Goal: Transaction & Acquisition: Purchase product/service

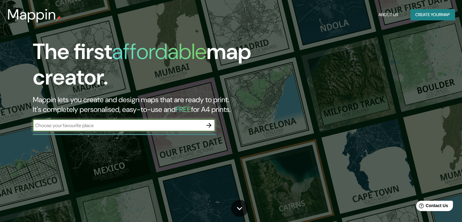
click at [208, 123] on icon "button" at bounding box center [208, 124] width 7 height 7
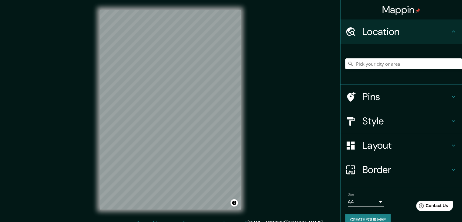
click at [419, 57] on div at bounding box center [403, 64] width 117 height 30
click at [408, 65] on input "Pick your city or area" at bounding box center [403, 63] width 117 height 11
click at [446, 64] on input "Oásis, 11740, [GEOGRAPHIC_DATA], [GEOGRAPHIC_DATA], [GEOGRAPHIC_DATA]" at bounding box center [403, 63] width 117 height 11
drag, startPoint x: 446, startPoint y: 64, endPoint x: 331, endPoint y: 69, distance: 114.2
click at [330, 67] on div "Mappin Location [GEOGRAPHIC_DATA], [GEOGRAPHIC_DATA], [GEOGRAPHIC_DATA] [GEOGRA…" at bounding box center [231, 114] width 462 height 229
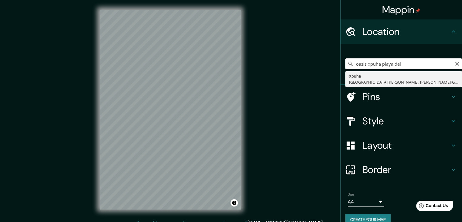
type input "Xpuha, [GEOGRAPHIC_DATA][PERSON_NAME], [PERSON_NAME][GEOGRAPHIC_DATA], [GEOGRAP…"
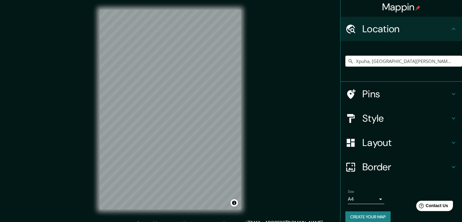
scroll to position [10, 0]
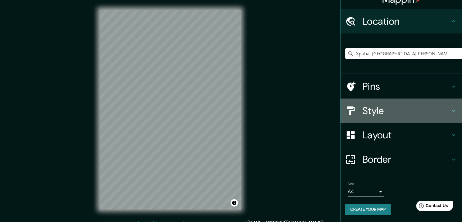
click at [392, 114] on h4 "Style" at bounding box center [405, 110] width 87 height 12
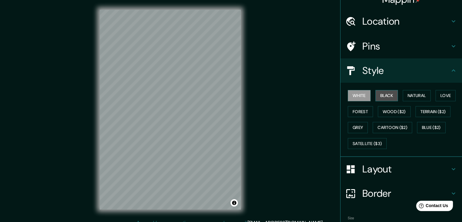
click at [379, 94] on button "Black" at bounding box center [386, 95] width 23 height 11
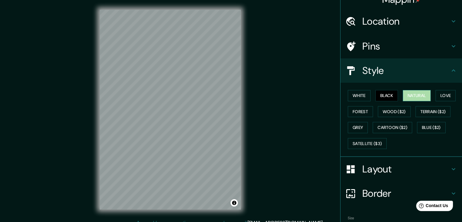
click at [403, 96] on button "Natural" at bounding box center [416, 95] width 28 height 11
click at [438, 92] on button "Love" at bounding box center [445, 95] width 20 height 11
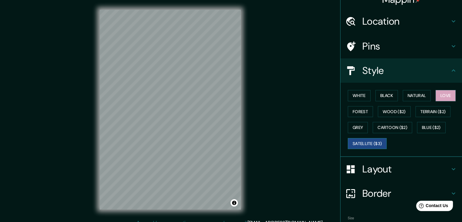
click at [362, 138] on button "Satellite ($3)" at bounding box center [366, 143] width 39 height 11
click at [250, 92] on div "© Mapbox © OpenStreetMap Improve this map © Maxar" at bounding box center [170, 109] width 161 height 219
click at [73, 175] on div "Mappin Location [GEOGRAPHIC_DATA], [GEOGRAPHIC_DATA][PERSON_NAME], [PERSON_NAME…" at bounding box center [231, 114] width 462 height 229
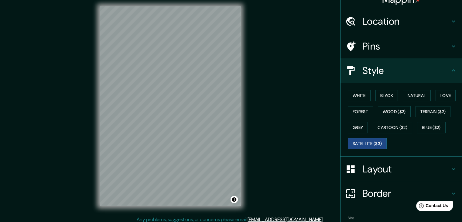
scroll to position [7, 0]
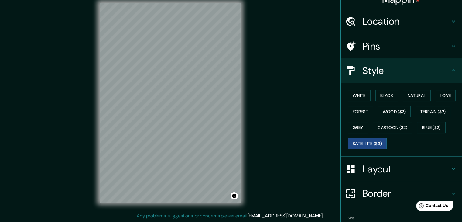
click at [242, 148] on div "© Mapbox © OpenStreetMap Improve this map © Maxar" at bounding box center [170, 102] width 161 height 219
click at [247, 120] on div "© Mapbox © OpenStreetMap Improve this map © Maxar" at bounding box center [170, 102] width 161 height 219
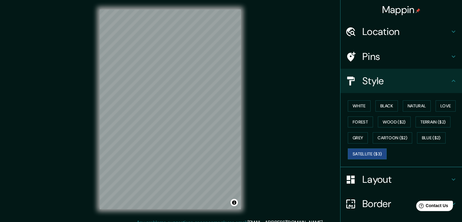
scroll to position [0, 0]
click at [401, 30] on h4 "Location" at bounding box center [405, 31] width 87 height 12
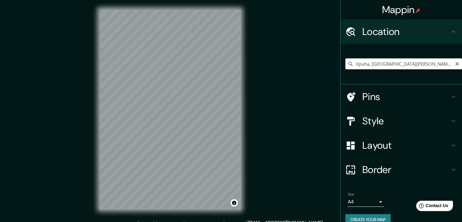
click at [420, 66] on input "Xpuha, [GEOGRAPHIC_DATA][PERSON_NAME], [PERSON_NAME][GEOGRAPHIC_DATA], [GEOGRAP…" at bounding box center [403, 63] width 117 height 11
click at [454, 64] on icon "Clear" at bounding box center [456, 63] width 5 height 5
type input "Calle Cenote, [GEOGRAPHIC_DATA][PERSON_NAME], [PERSON_NAME][GEOGRAPHIC_DATA], […"
click at [374, 61] on input "Calle Cenote, [GEOGRAPHIC_DATA][PERSON_NAME], [PERSON_NAME][GEOGRAPHIC_DATA], […" at bounding box center [403, 63] width 117 height 11
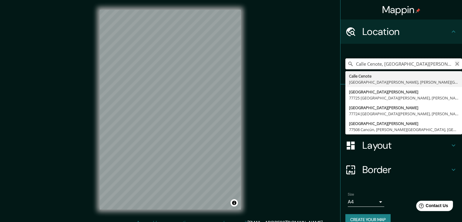
click at [454, 63] on div "[GEOGRAPHIC_DATA][PERSON_NAME][PERSON_NAME], [GEOGRAPHIC_DATA] [GEOGRAPHIC_DATA…" at bounding box center [403, 63] width 117 height 11
click at [454, 63] on icon "Clear" at bounding box center [456, 63] width 5 height 5
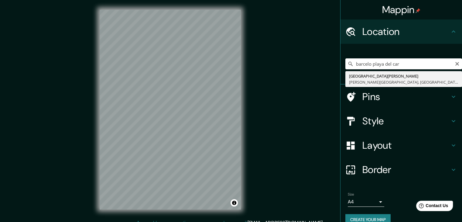
type input "[GEOGRAPHIC_DATA][PERSON_NAME], [PERSON_NAME][GEOGRAPHIC_DATA], [GEOGRAPHIC_DAT…"
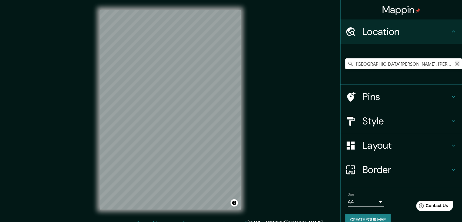
click at [454, 64] on icon "Clear" at bounding box center [456, 63] width 5 height 5
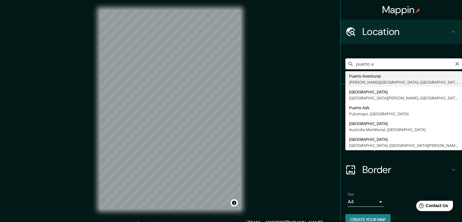
type input "[GEOGRAPHIC_DATA], [PERSON_NAME][GEOGRAPHIC_DATA], [GEOGRAPHIC_DATA]"
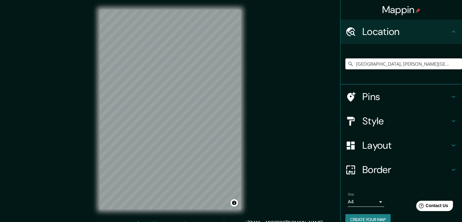
click at [270, 129] on div "Mappin Location [GEOGRAPHIC_DATA], [PERSON_NAME][GEOGRAPHIC_DATA], [GEOGRAPHIC_…" at bounding box center [231, 114] width 462 height 229
click at [256, 127] on div "Mappin Location [GEOGRAPHIC_DATA], [PERSON_NAME][GEOGRAPHIC_DATA], [GEOGRAPHIC_…" at bounding box center [231, 114] width 462 height 229
click at [438, 59] on input "[GEOGRAPHIC_DATA], [PERSON_NAME][GEOGRAPHIC_DATA], [GEOGRAPHIC_DATA]" at bounding box center [403, 63] width 117 height 11
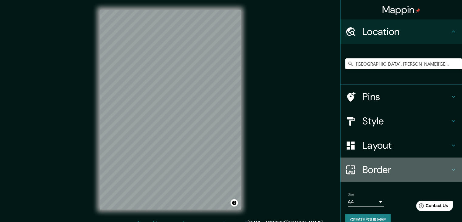
drag, startPoint x: 380, startPoint y: 163, endPoint x: 375, endPoint y: 167, distance: 7.0
click at [380, 163] on h4 "Border" at bounding box center [405, 169] width 87 height 12
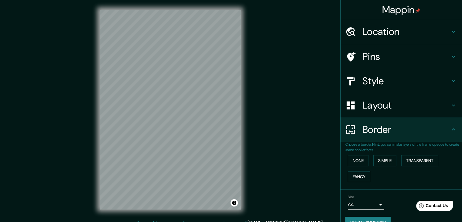
click at [393, 135] on div "Border" at bounding box center [400, 129] width 121 height 24
click at [399, 105] on h4 "Layout" at bounding box center [405, 105] width 87 height 12
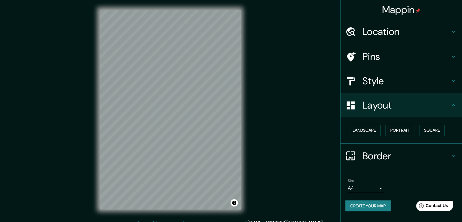
click at [396, 75] on h4 "Style" at bounding box center [405, 81] width 87 height 12
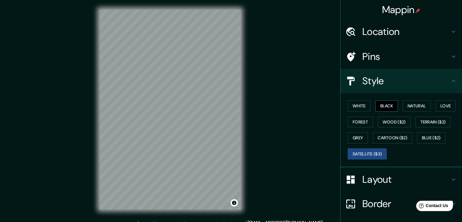
drag, startPoint x: 385, startPoint y: 107, endPoint x: 389, endPoint y: 108, distance: 3.8
click at [386, 107] on button "Black" at bounding box center [386, 105] width 23 height 11
click at [411, 105] on button "Natural" at bounding box center [416, 105] width 28 height 11
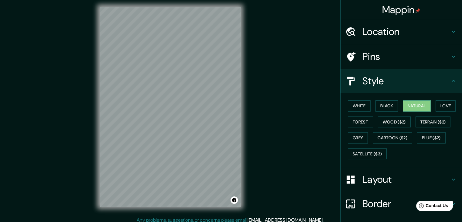
scroll to position [7, 0]
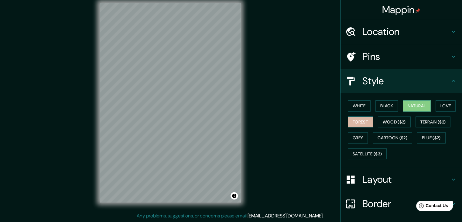
click at [361, 124] on button "Forest" at bounding box center [359, 121] width 25 height 11
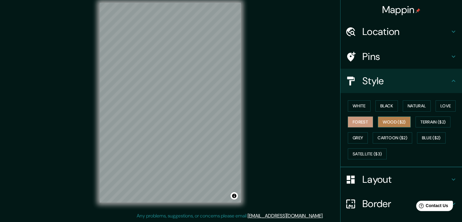
click at [398, 124] on button "Wood ($2)" at bounding box center [394, 121] width 33 height 11
click at [359, 121] on button "Forest" at bounding box center [359, 121] width 25 height 11
click at [356, 102] on button "White" at bounding box center [358, 105] width 23 height 11
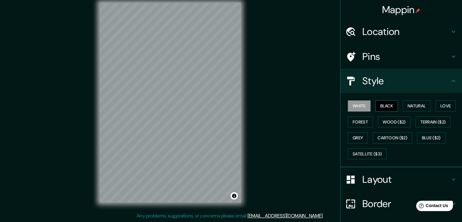
click at [384, 102] on button "Black" at bounding box center [386, 105] width 23 height 11
click at [418, 104] on button "Natural" at bounding box center [416, 105] width 28 height 11
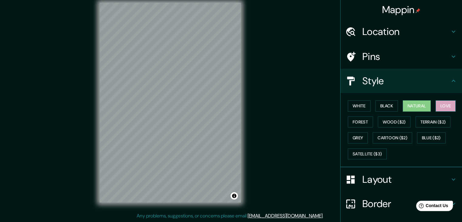
click at [446, 106] on button "Love" at bounding box center [445, 105] width 20 height 11
click at [361, 123] on button "Forest" at bounding box center [359, 121] width 25 height 11
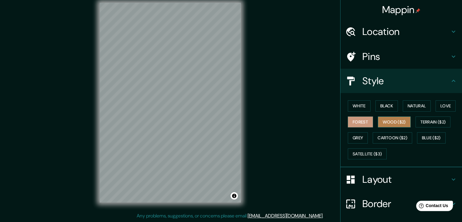
click at [389, 118] on button "Wood ($2)" at bounding box center [394, 121] width 33 height 11
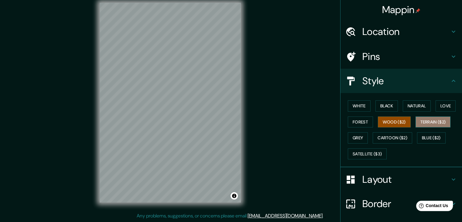
click at [429, 117] on button "Terrain ($2)" at bounding box center [432, 121] width 35 height 11
click at [348, 138] on button "Grey" at bounding box center [357, 137] width 20 height 11
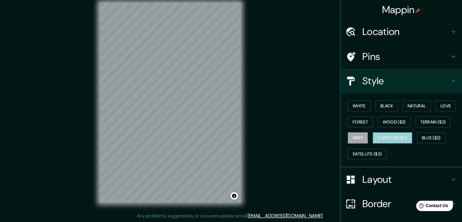
click at [384, 138] on button "Cartoon ($2)" at bounding box center [391, 137] width 39 height 11
click at [450, 135] on div "White Black Natural Love Forest Wood ($2) Terrain ($2) Grey Cartoon ($2) Blue (…" at bounding box center [403, 130] width 117 height 64
click at [441, 134] on button "Blue ($2)" at bounding box center [431, 137] width 29 height 11
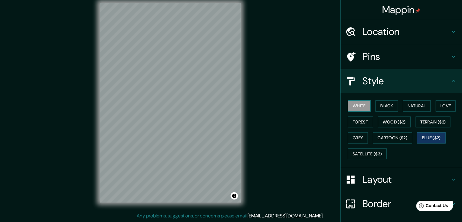
click at [361, 108] on button "White" at bounding box center [358, 105] width 23 height 11
click at [385, 102] on button "Black" at bounding box center [386, 105] width 23 height 11
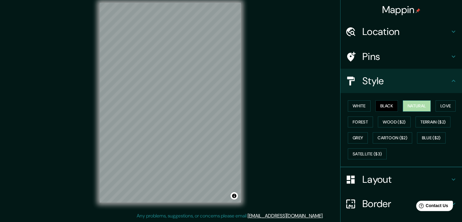
click at [405, 101] on button "Natural" at bounding box center [416, 105] width 28 height 11
click at [422, 103] on button "Natural" at bounding box center [416, 105] width 28 height 11
drag, startPoint x: 424, startPoint y: 103, endPoint x: 434, endPoint y: 103, distance: 9.7
click at [426, 103] on button "Natural" at bounding box center [416, 105] width 28 height 11
click at [436, 102] on button "Love" at bounding box center [445, 105] width 20 height 11
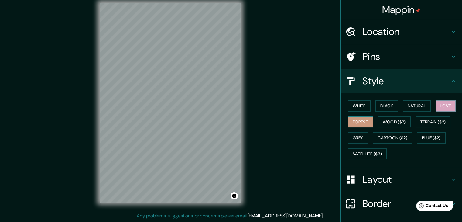
click at [353, 121] on button "Forest" at bounding box center [359, 121] width 25 height 11
click at [388, 121] on button "Wood ($2)" at bounding box center [394, 121] width 33 height 11
click at [174, 127] on div at bounding box center [173, 126] width 5 height 5
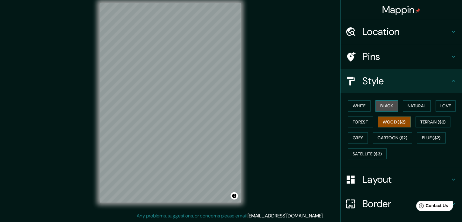
click at [376, 105] on button "Black" at bounding box center [386, 105] width 23 height 11
click at [355, 112] on div "White Black Natural Love Forest Wood ($2) Terrain ($2) Grey Cartoon ($2) Blue (…" at bounding box center [403, 130] width 117 height 64
click at [351, 108] on button "White" at bounding box center [358, 105] width 23 height 11
click at [375, 181] on h4 "Layout" at bounding box center [405, 179] width 87 height 12
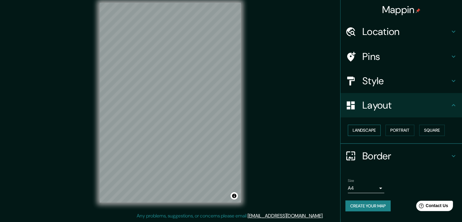
click at [366, 129] on button "Landscape" at bounding box center [363, 129] width 33 height 11
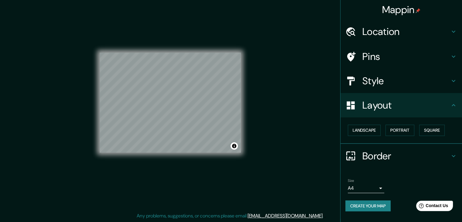
click at [269, 89] on div "Mappin Location [GEOGRAPHIC_DATA], [PERSON_NAME][GEOGRAPHIC_DATA], [GEOGRAPHIC_…" at bounding box center [231, 107] width 462 height 229
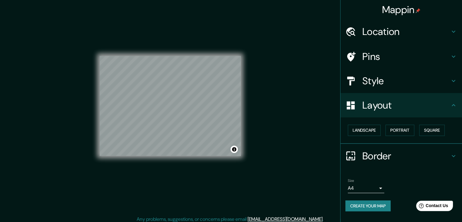
scroll to position [0, 0]
